Goal: Task Accomplishment & Management: Complete application form

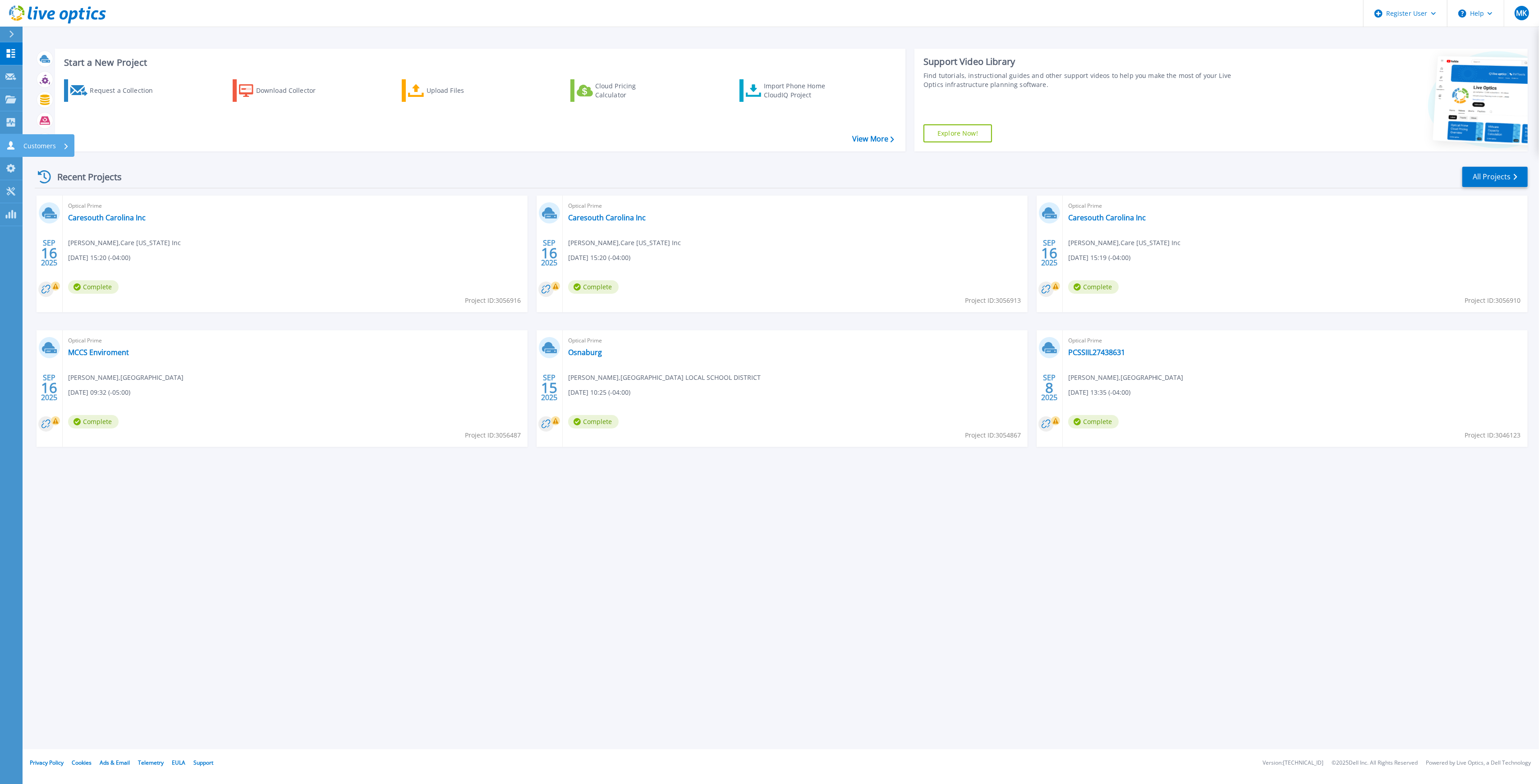
click at [12, 143] on icon at bounding box center [11, 145] width 11 height 8
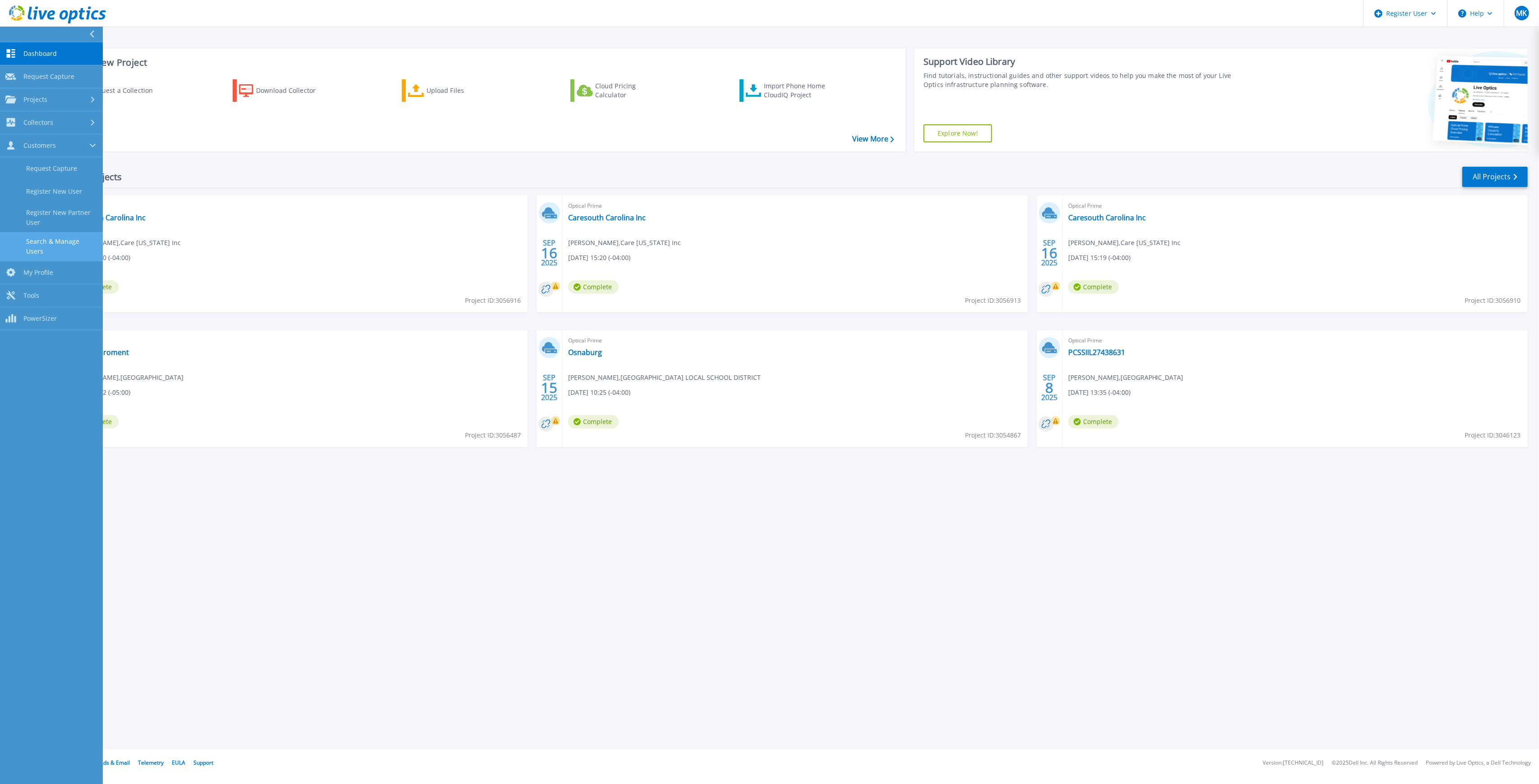
click at [38, 240] on link "Search & Manage Users" at bounding box center [51, 247] width 103 height 29
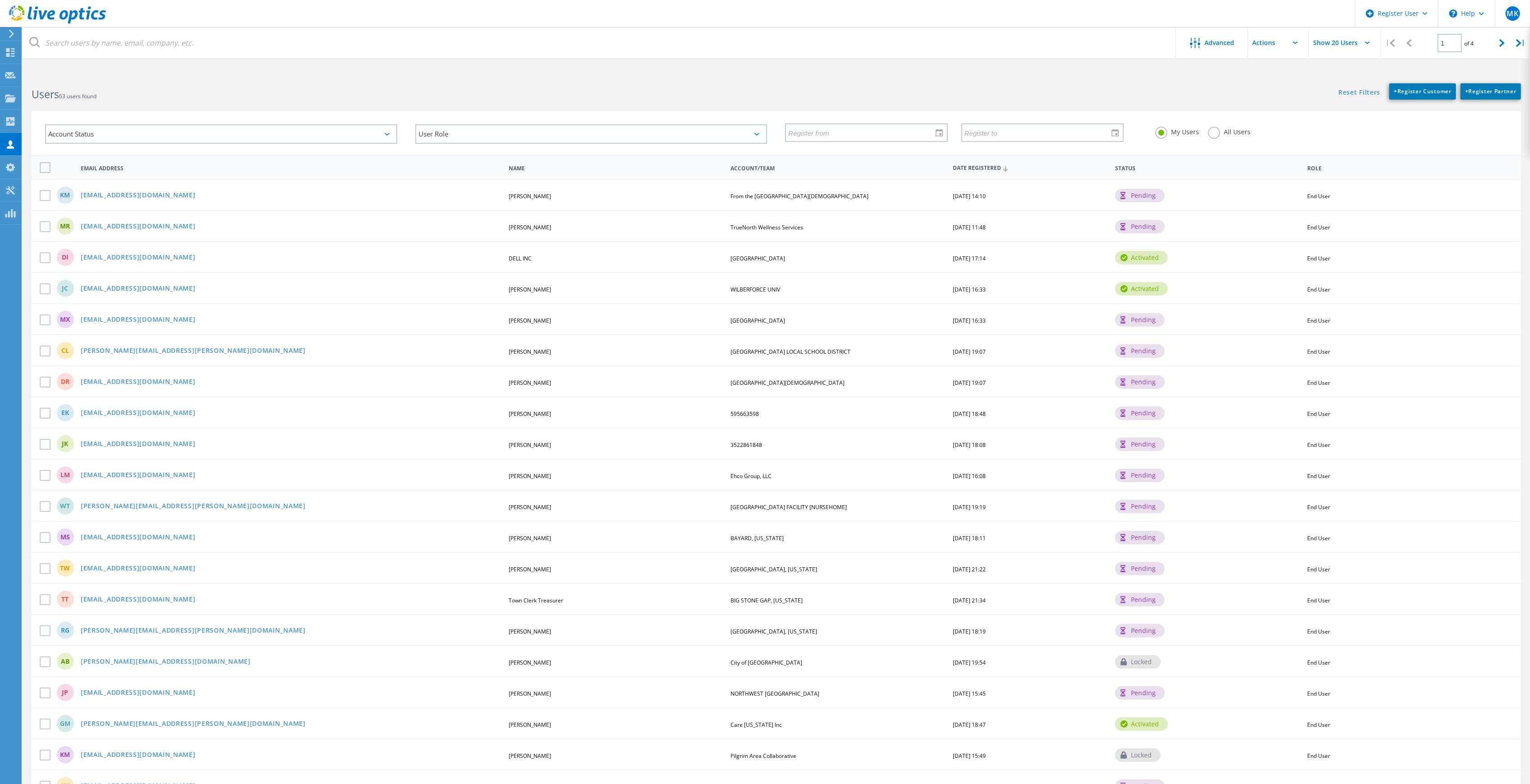
click at [1220, 130] on label "All Users" at bounding box center [1229, 131] width 42 height 8
click at [0, 0] on input "All Users" at bounding box center [0, 0] width 0 height 0
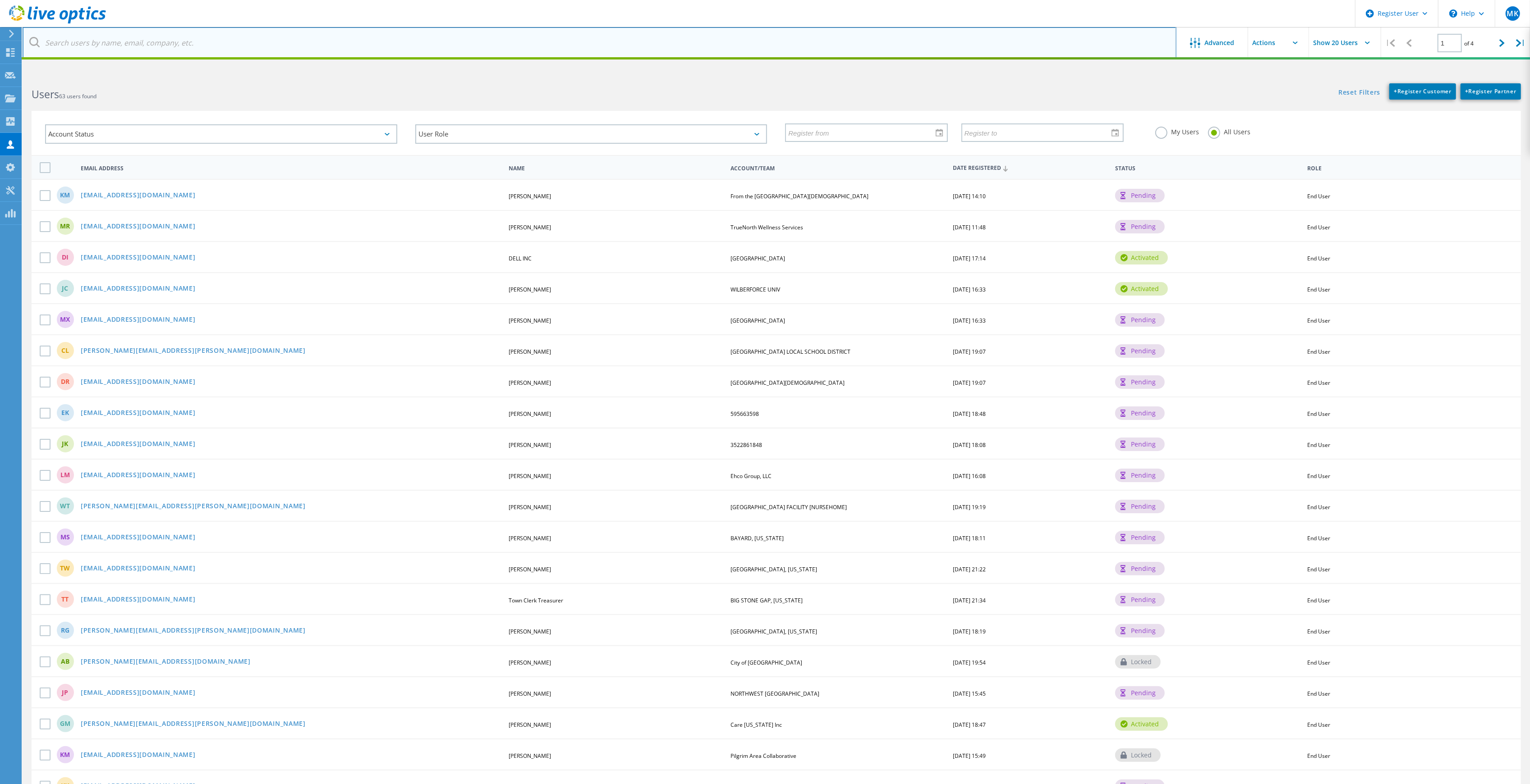
click at [857, 38] on input "text" at bounding box center [599, 42] width 1154 height 31
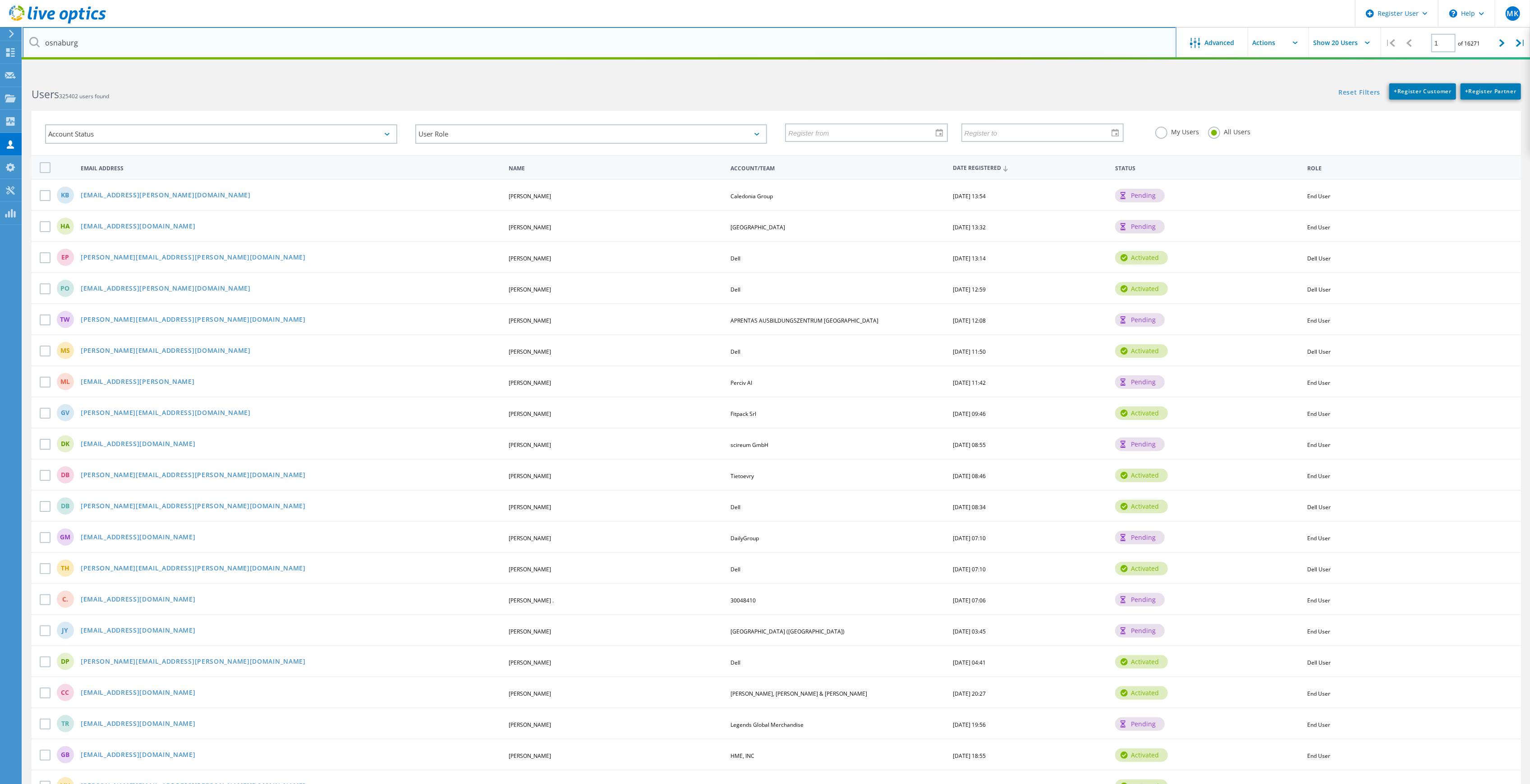
type input "osnaburg"
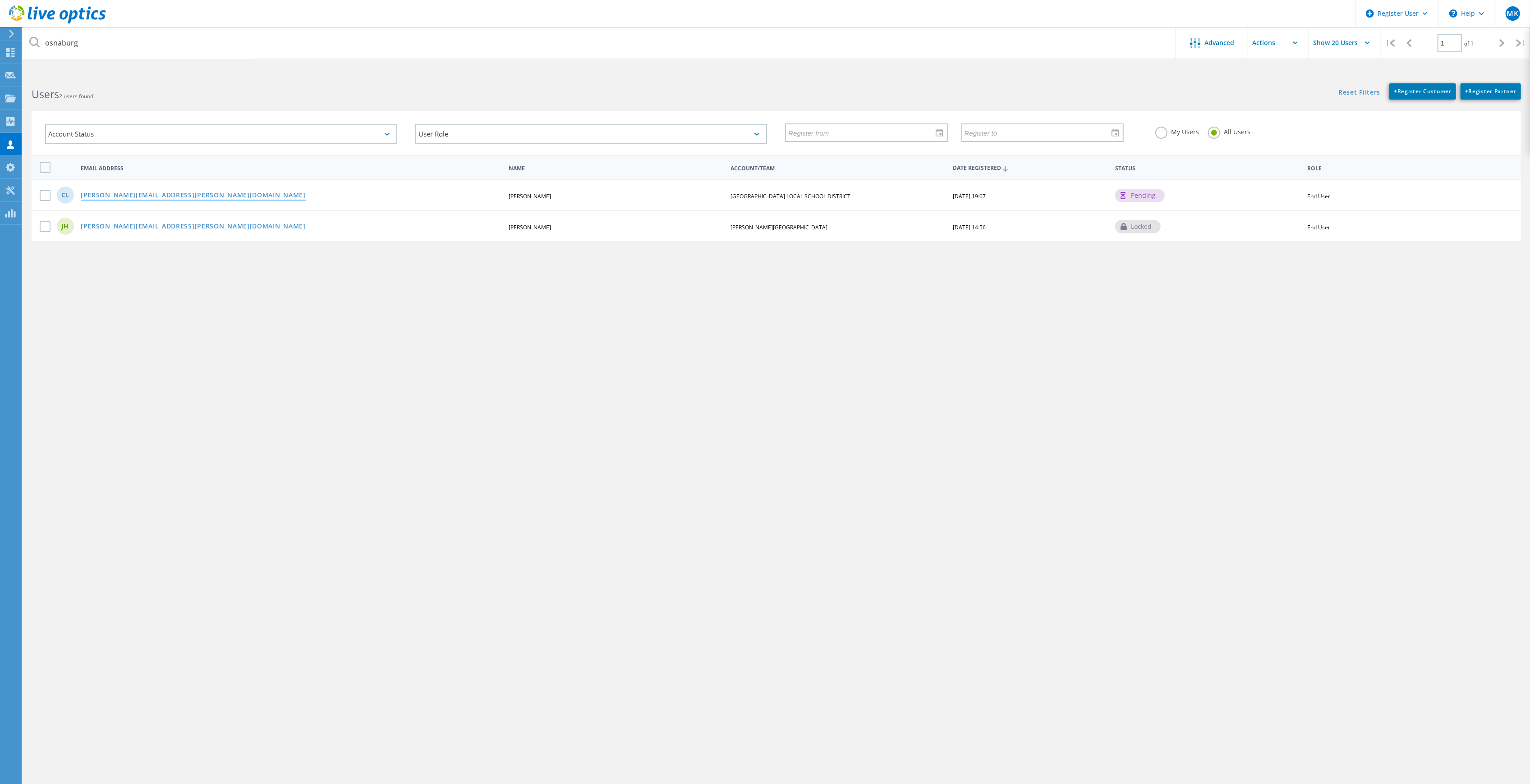
click at [120, 195] on link "cameron.lewis@apps.sparcc.org" at bounding box center [193, 196] width 225 height 8
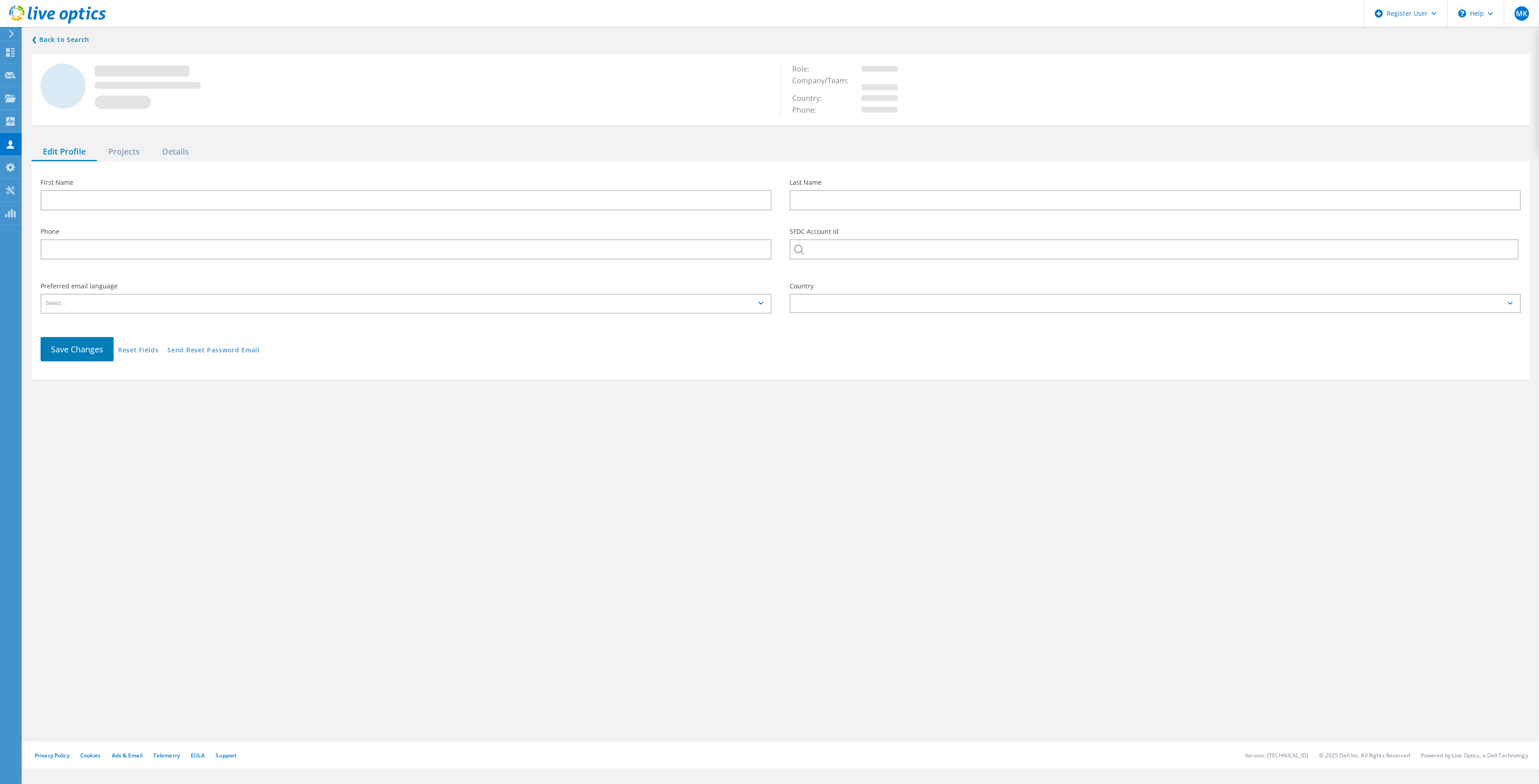
type input "Cameron"
type input "Lewis"
type input "[GEOGRAPHIC_DATA] LOCAL SCHOOL DISTRICT"
type input "English"
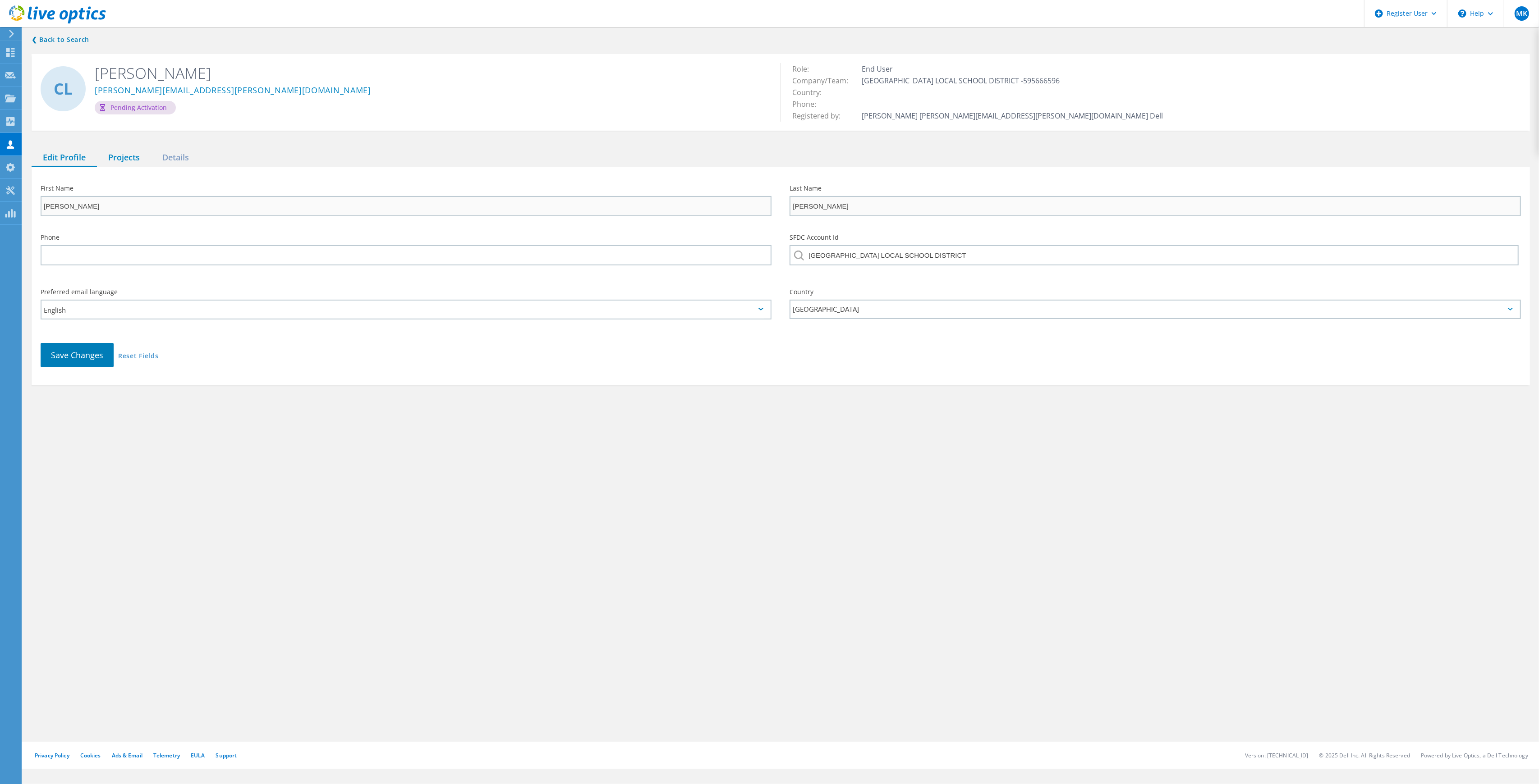
click at [118, 166] on div "Projects" at bounding box center [124, 157] width 54 height 19
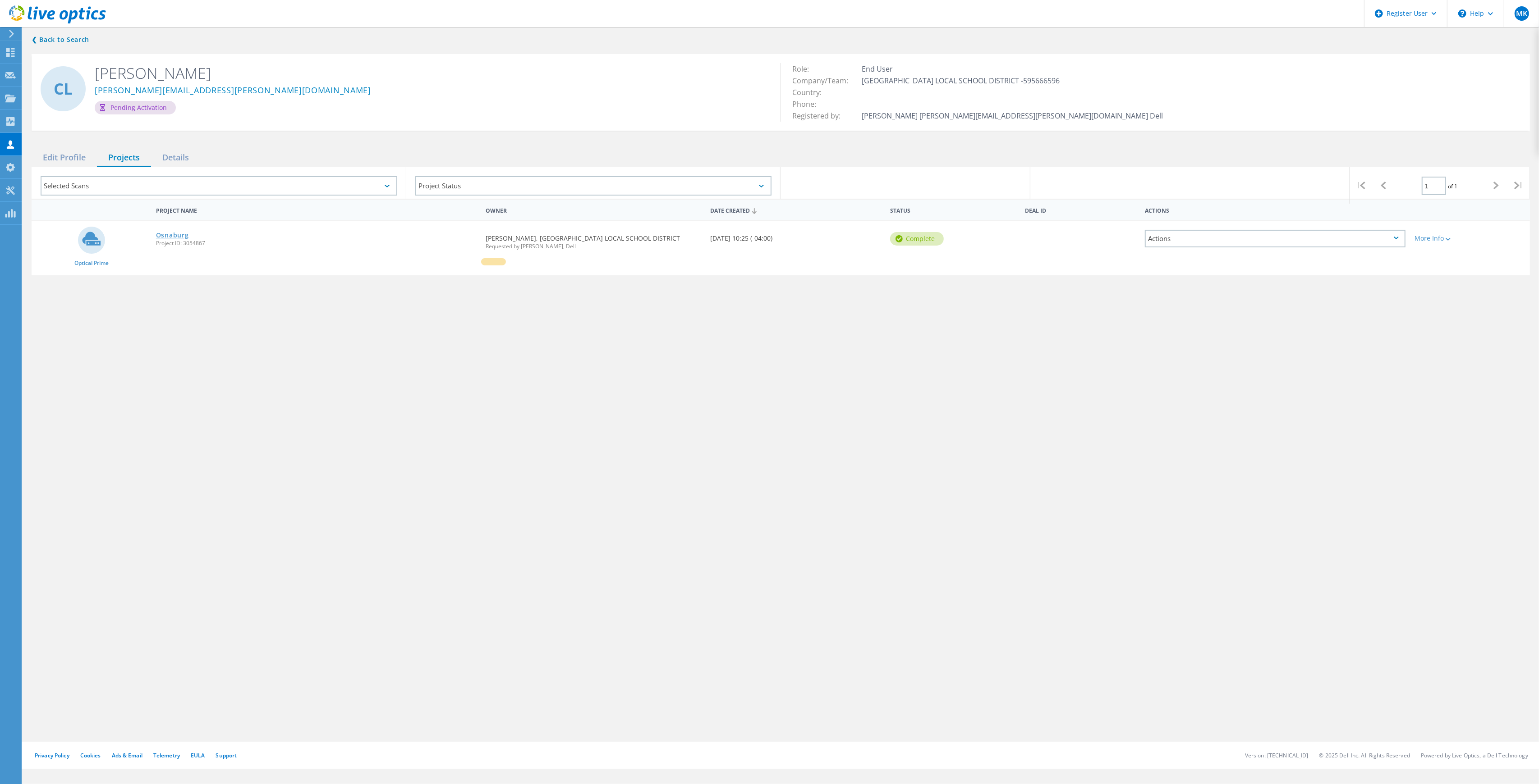
click at [181, 232] on link "Osnaburg" at bounding box center [172, 235] width 33 height 6
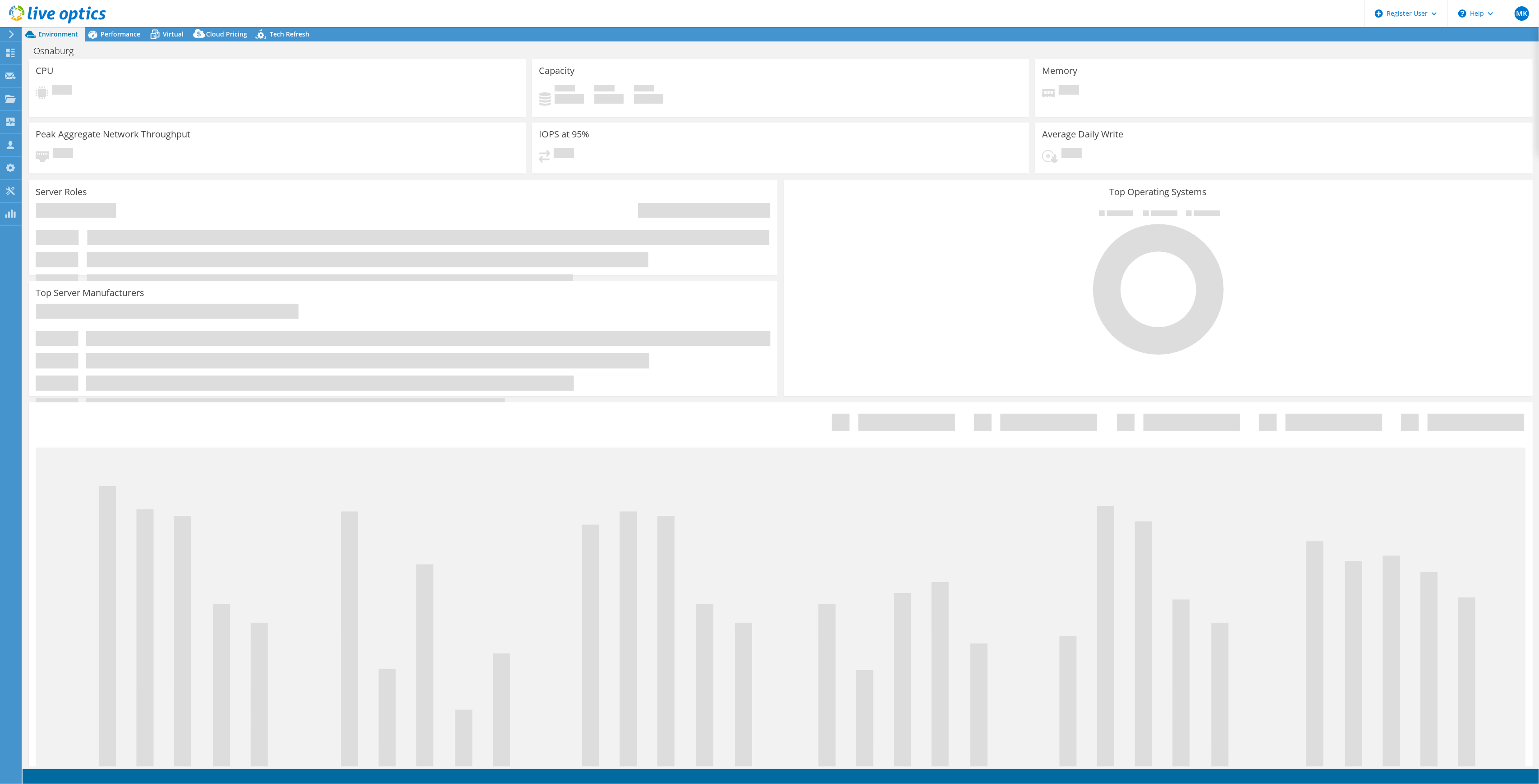
select select "USD"
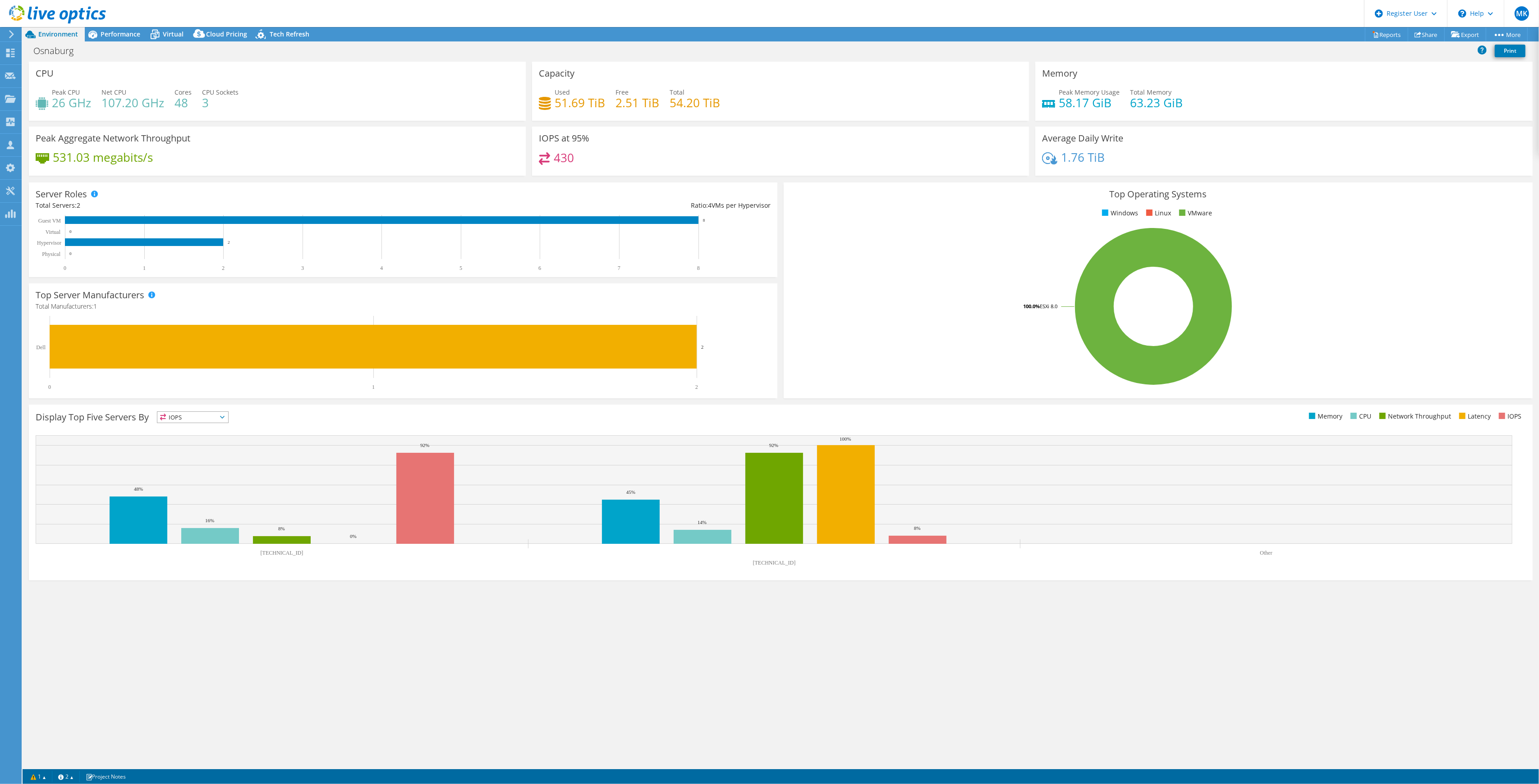
click at [63, 9] on icon at bounding box center [58, 15] width 97 height 19
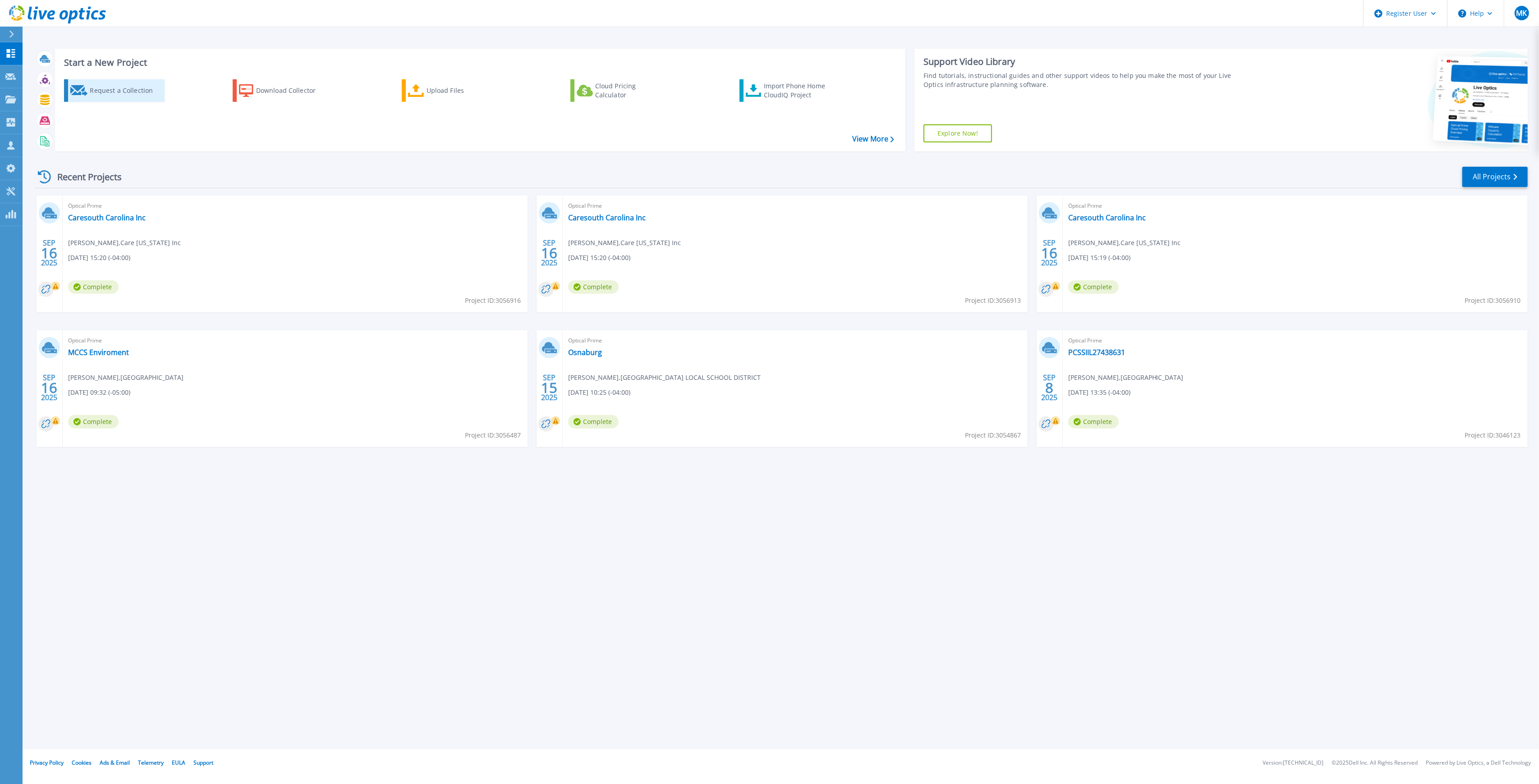
click at [90, 90] on div "Request a Collection" at bounding box center [126, 91] width 72 height 18
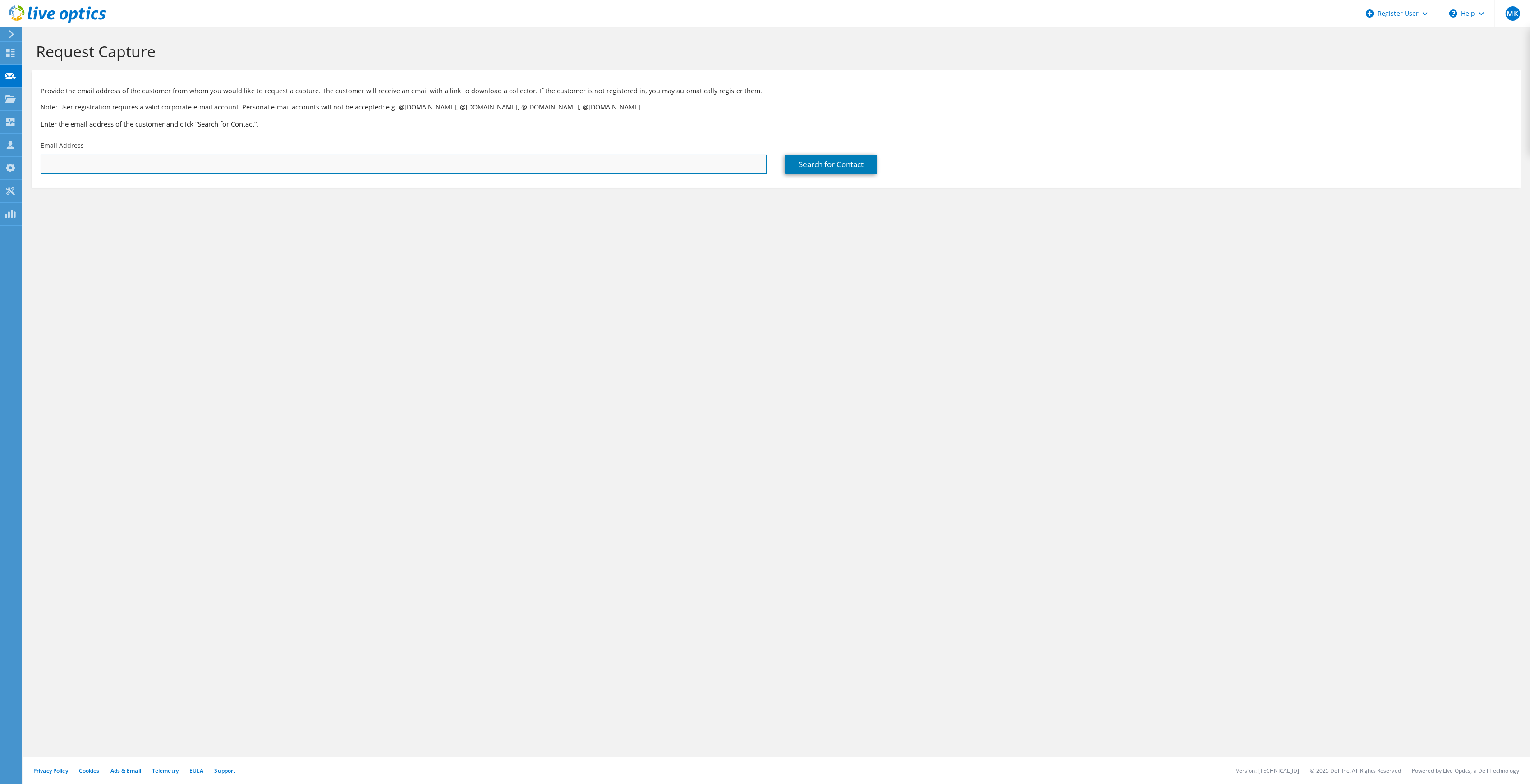
click at [196, 168] on input "text" at bounding box center [403, 164] width 727 height 20
paste input "luis.quintero@nws.edu"
type input "luis.quintero@nws.edu"
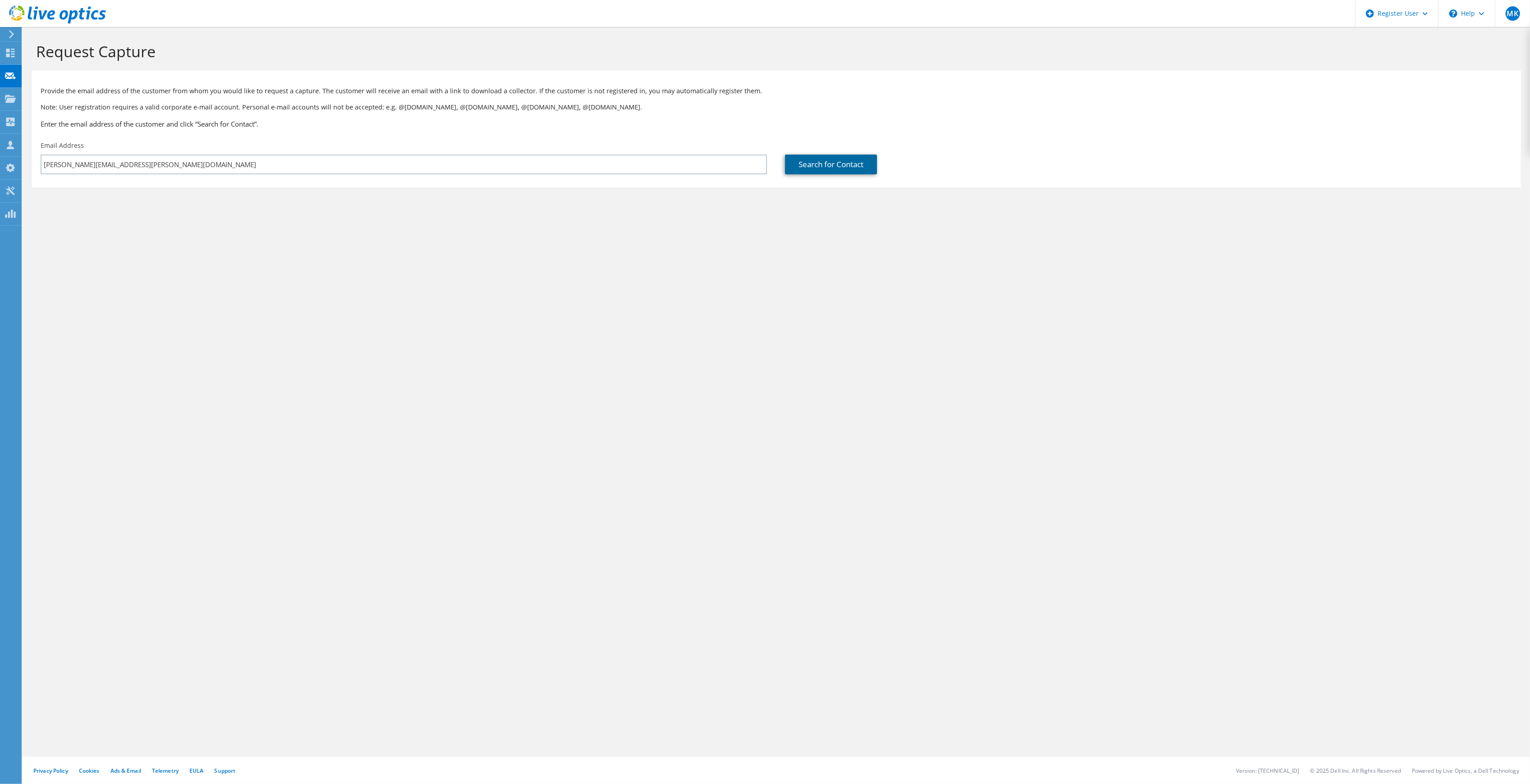
click at [800, 164] on link "Search for Contact" at bounding box center [831, 164] width 92 height 20
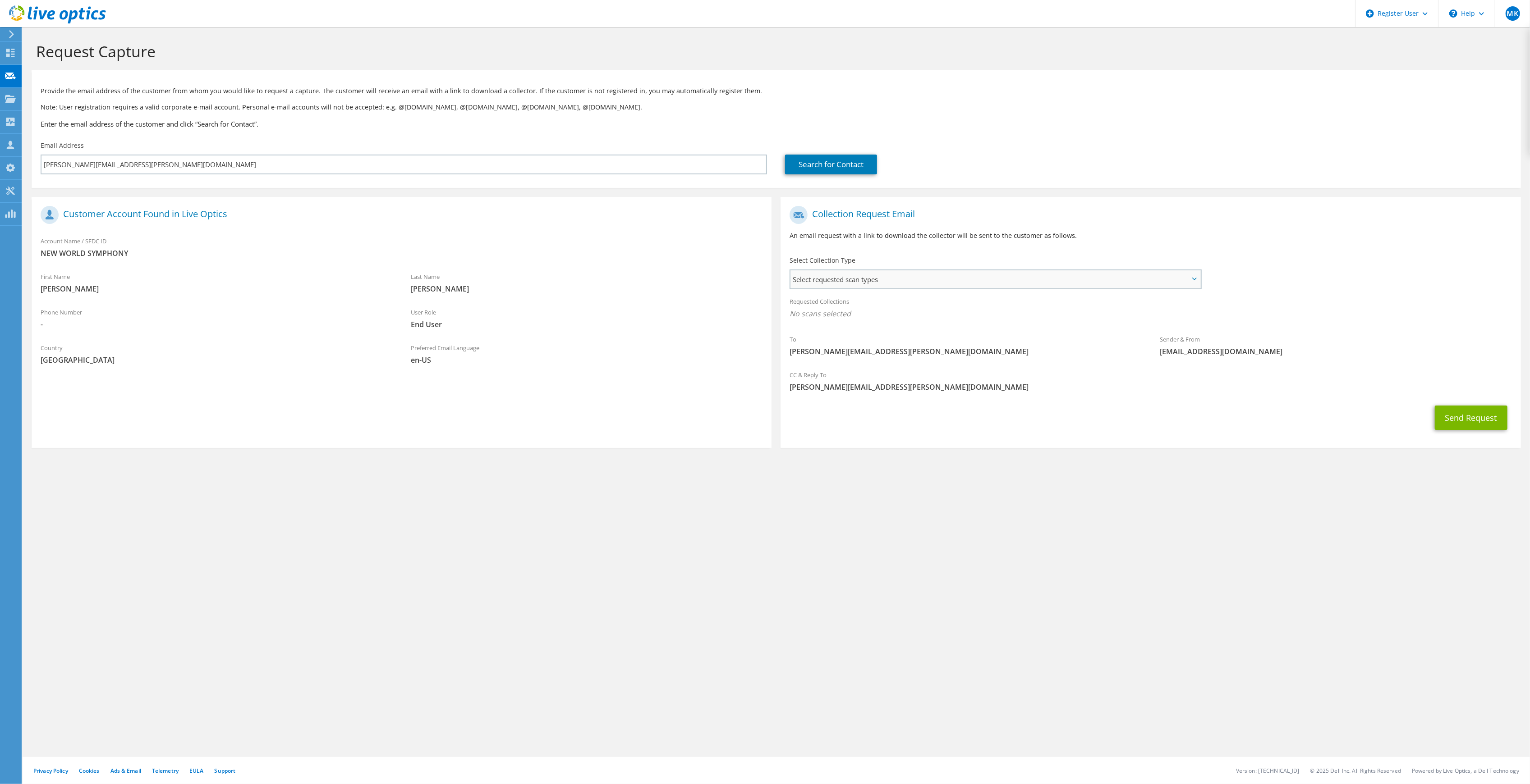
click at [872, 273] on span "Select requested scan types" at bounding box center [995, 280] width 410 height 18
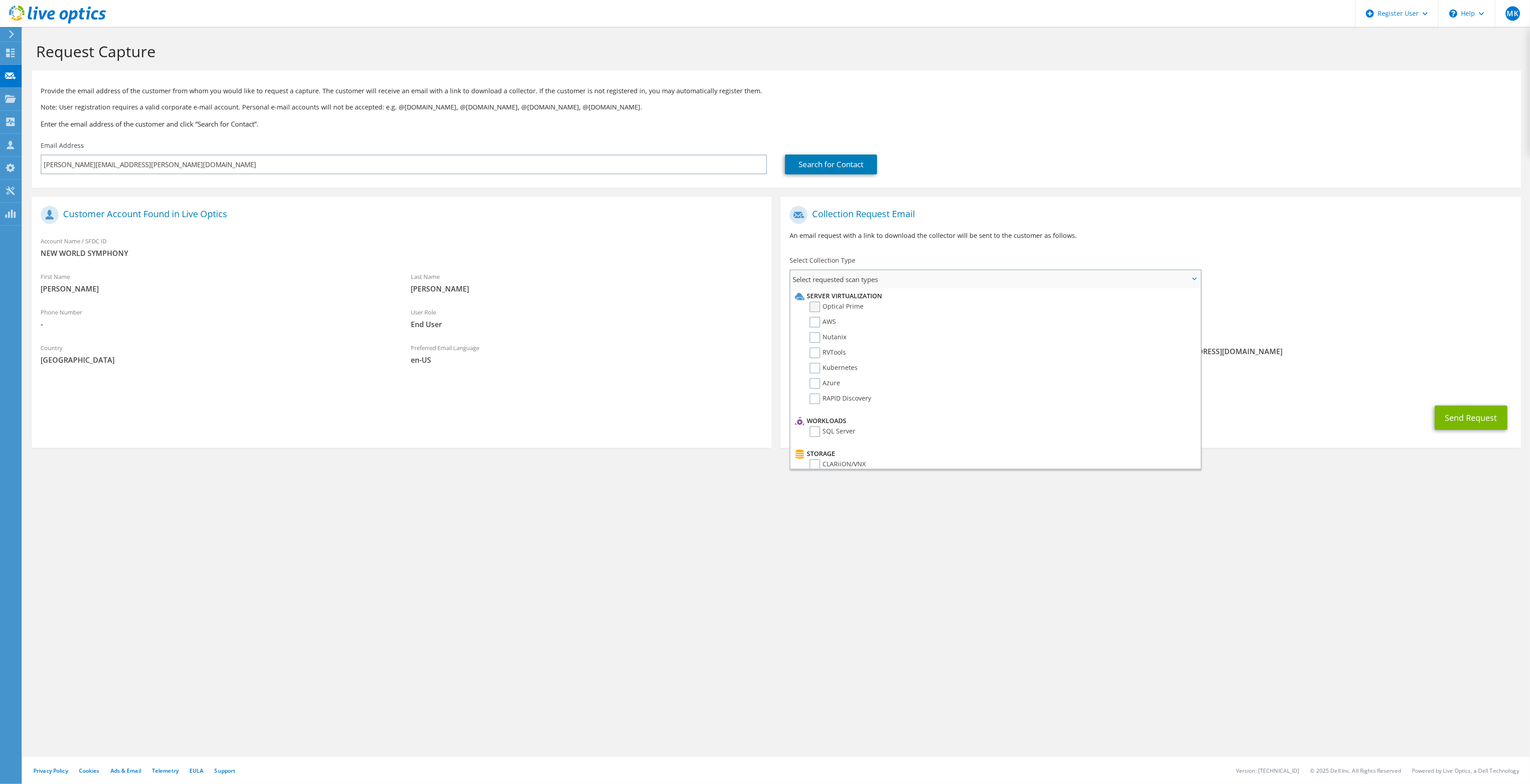
click at [845, 305] on label "Optical Prime" at bounding box center [837, 307] width 54 height 11
click at [0, 0] on input "Optical Prime" at bounding box center [0, 0] width 0 height 0
click at [878, 265] on div "Select Collection Type Select requested scan types Server Virtualization Optica…" at bounding box center [997, 271] width 414 height 31
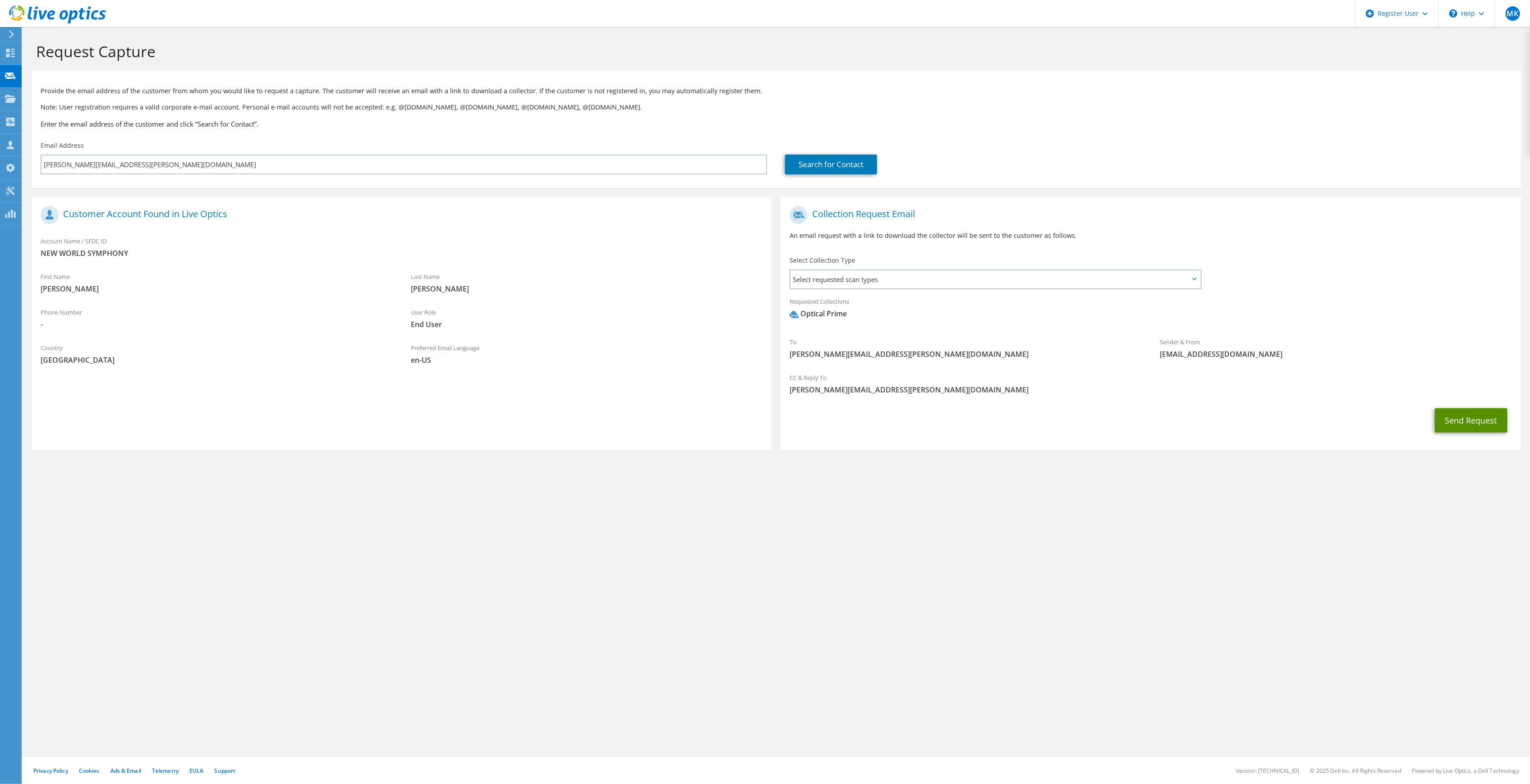
click at [1447, 417] on button "Send Request" at bounding box center [1471, 420] width 73 height 24
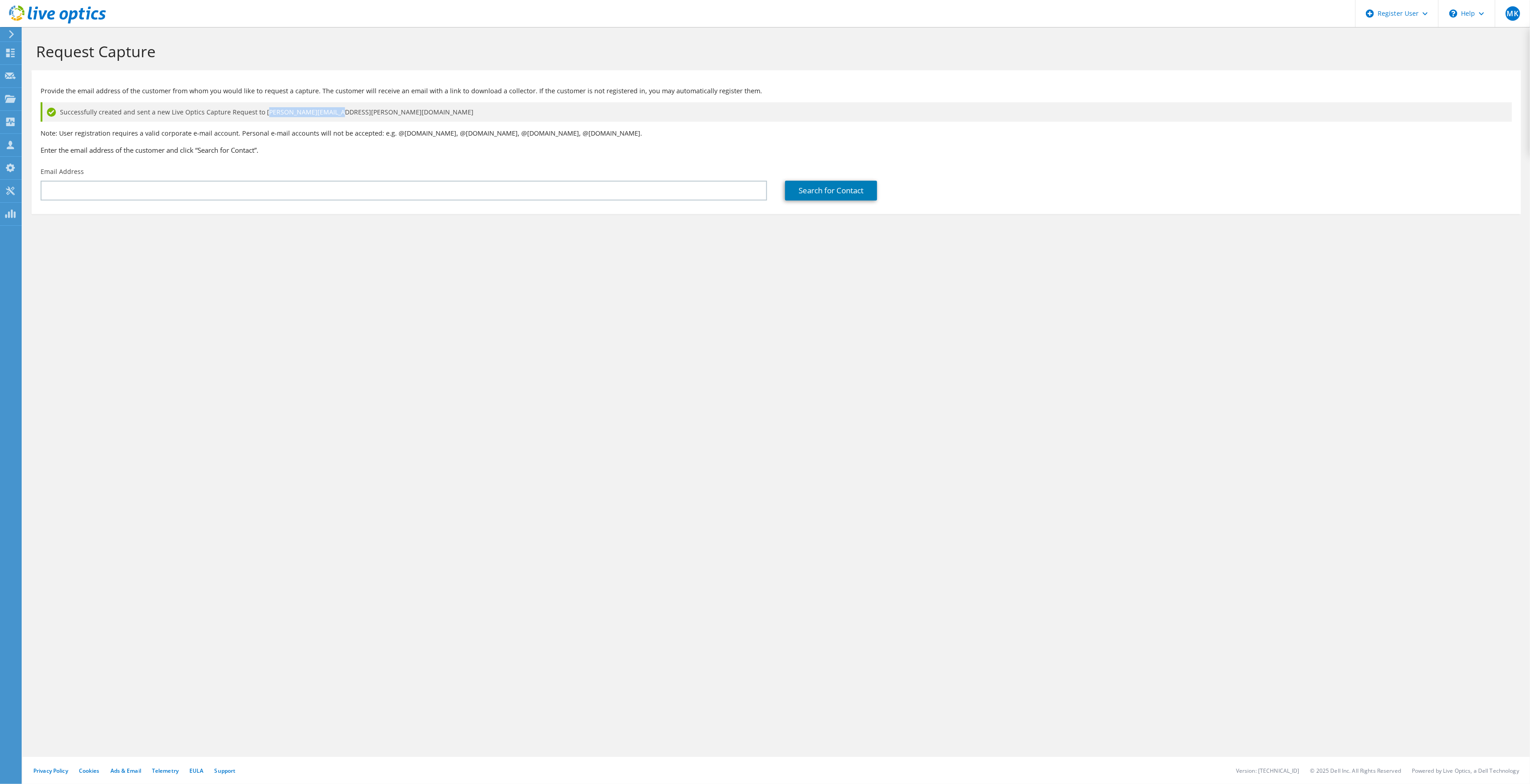
drag, startPoint x: 333, startPoint y: 112, endPoint x: 262, endPoint y: 111, distance: 71.0
click at [262, 111] on div "Successfully created and sent a new Live Optics Capture Request to [PERSON_NAME…" at bounding box center [776, 112] width 1472 height 19
click at [276, 123] on div "Provide the email address of the customer from whom you would like to request a…" at bounding box center [776, 119] width 1490 height 88
click at [55, 12] on icon at bounding box center [58, 15] width 97 height 19
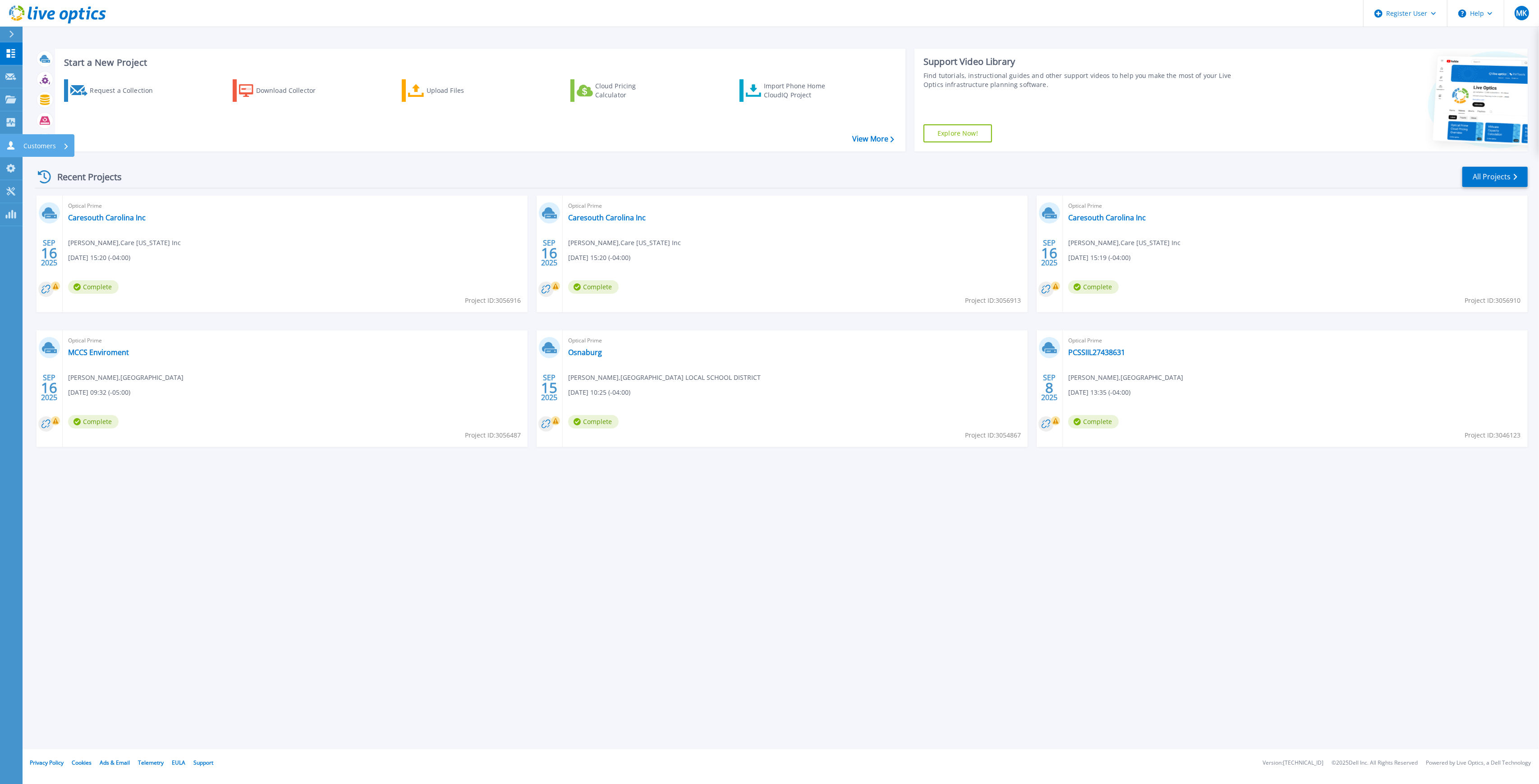
click at [12, 142] on icon at bounding box center [11, 145] width 11 height 8
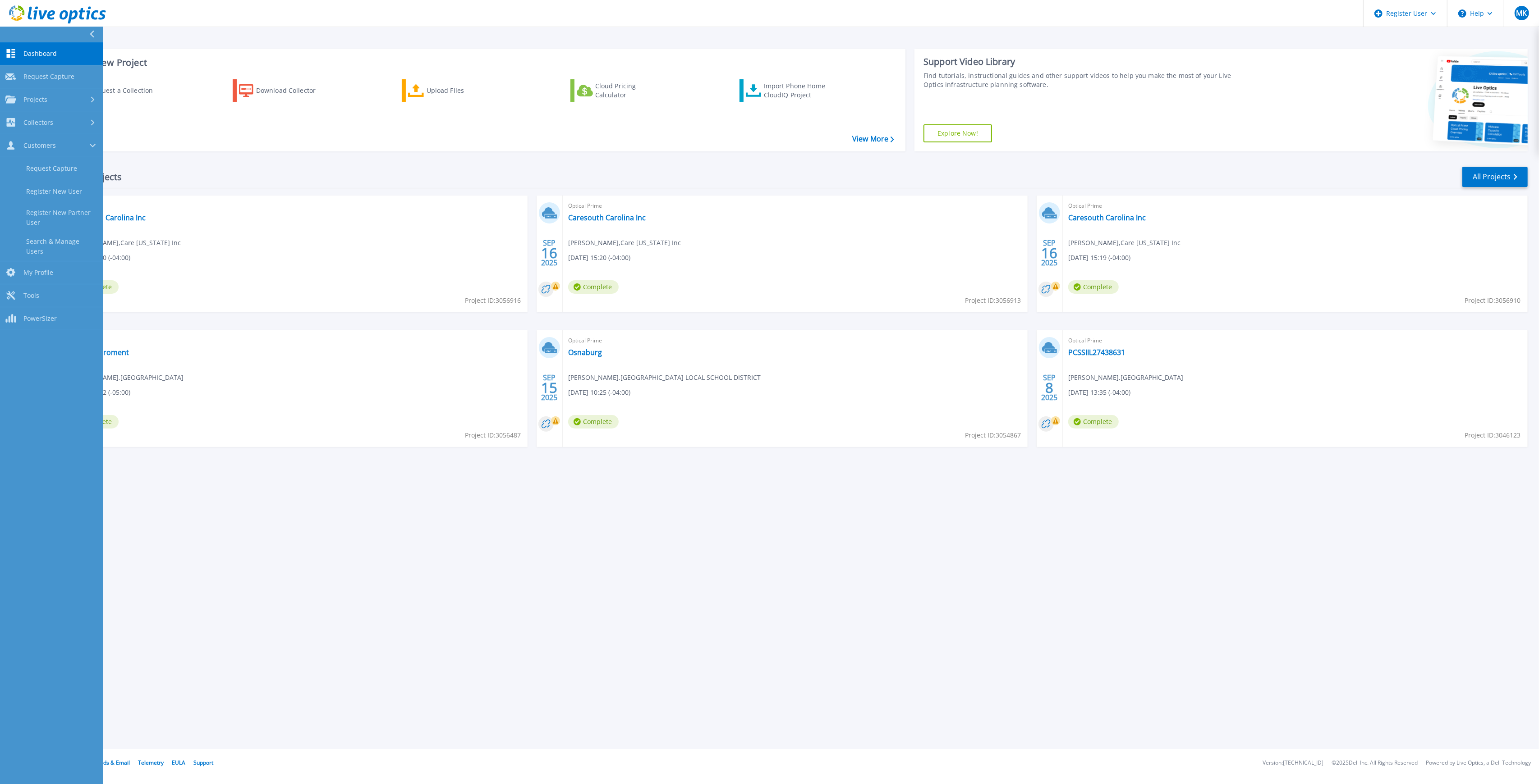
click at [372, 143] on div "Request a Collection Download Collector Upload Files Cloud Pricing Calculator I…" at bounding box center [479, 110] width 844 height 75
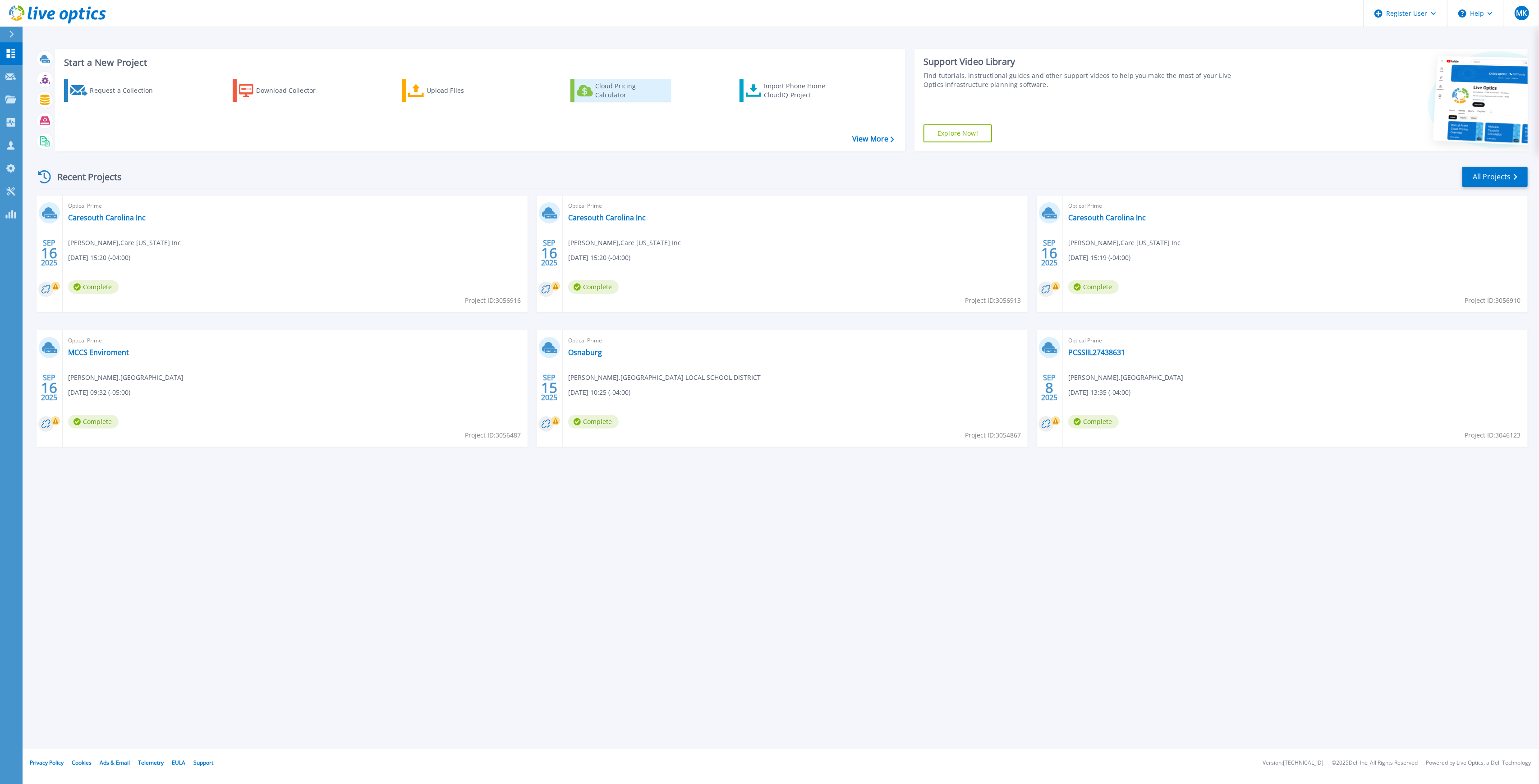
click at [621, 87] on div "Cloud Pricing Calculator" at bounding box center [632, 91] width 72 height 18
